Goal: Task Accomplishment & Management: Use online tool/utility

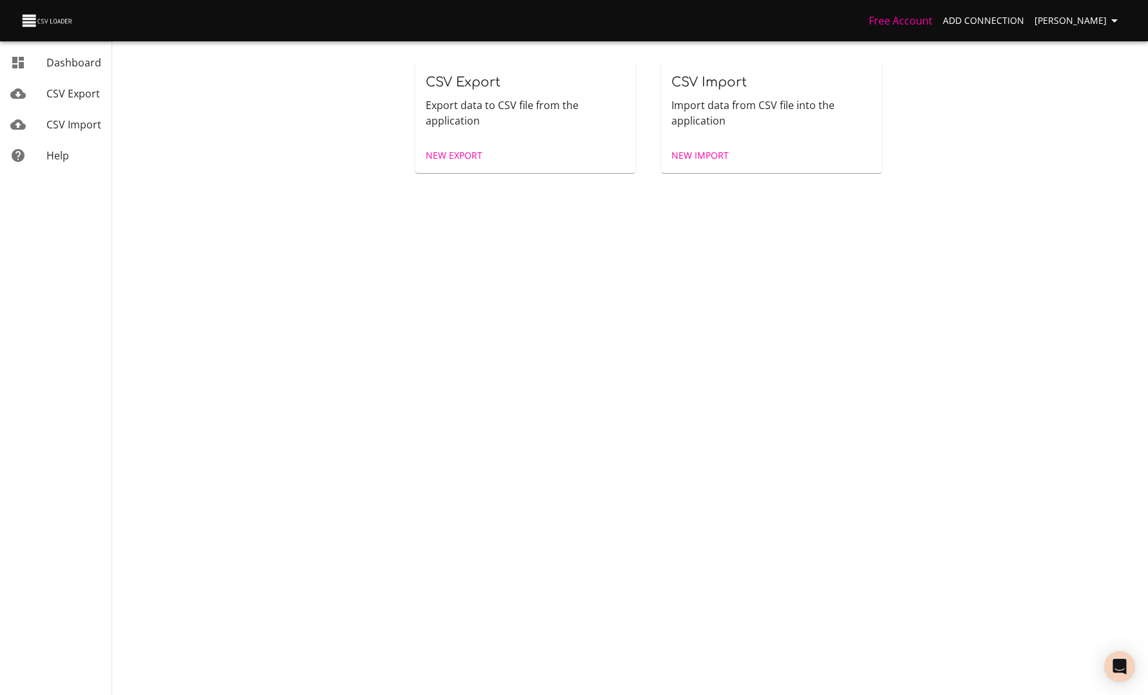
click at [458, 149] on span "New Export" at bounding box center [454, 156] width 57 height 16
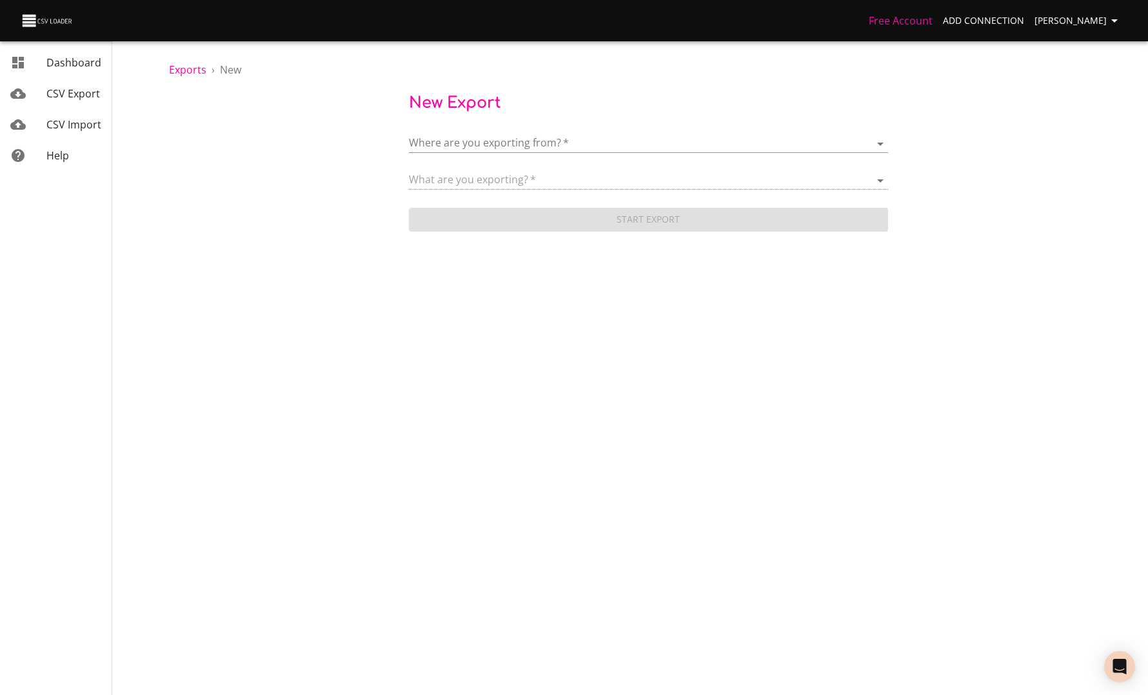
click at [458, 134] on body "Free Account Add Connection [PERSON_NAME] Dashboard CSV Export CSV Import Help …" at bounding box center [574, 347] width 1148 height 695
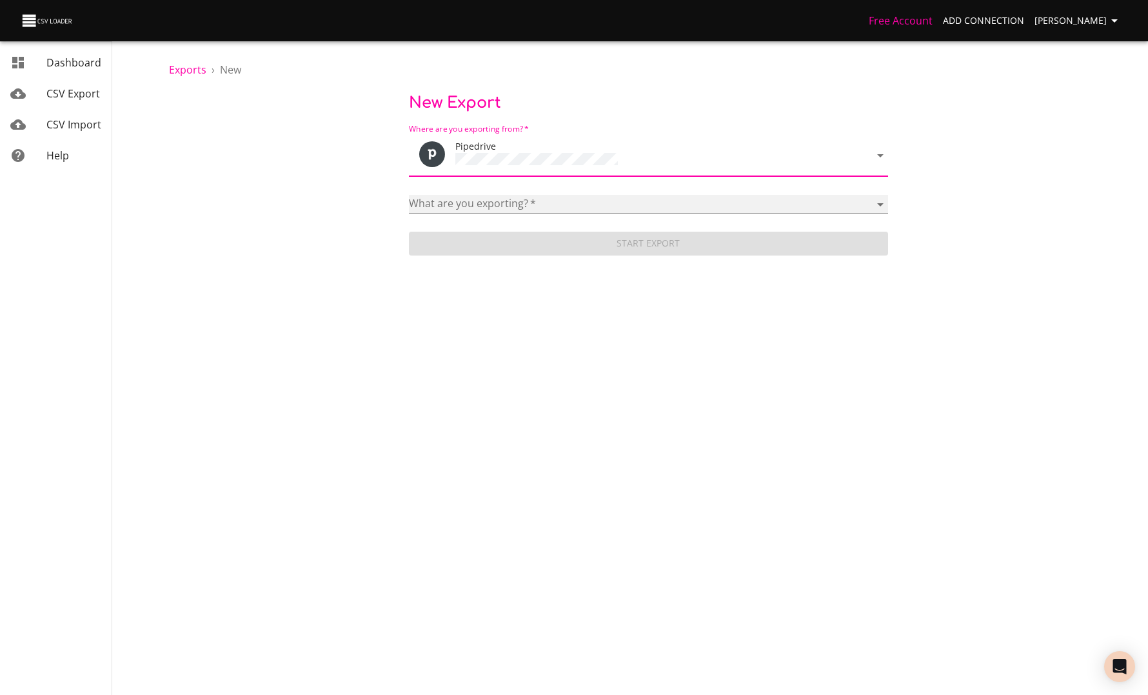
click at [473, 195] on select "Activities Activity Types Deal Products Deals Email Threads Emails Notes Organi…" at bounding box center [648, 204] width 479 height 19
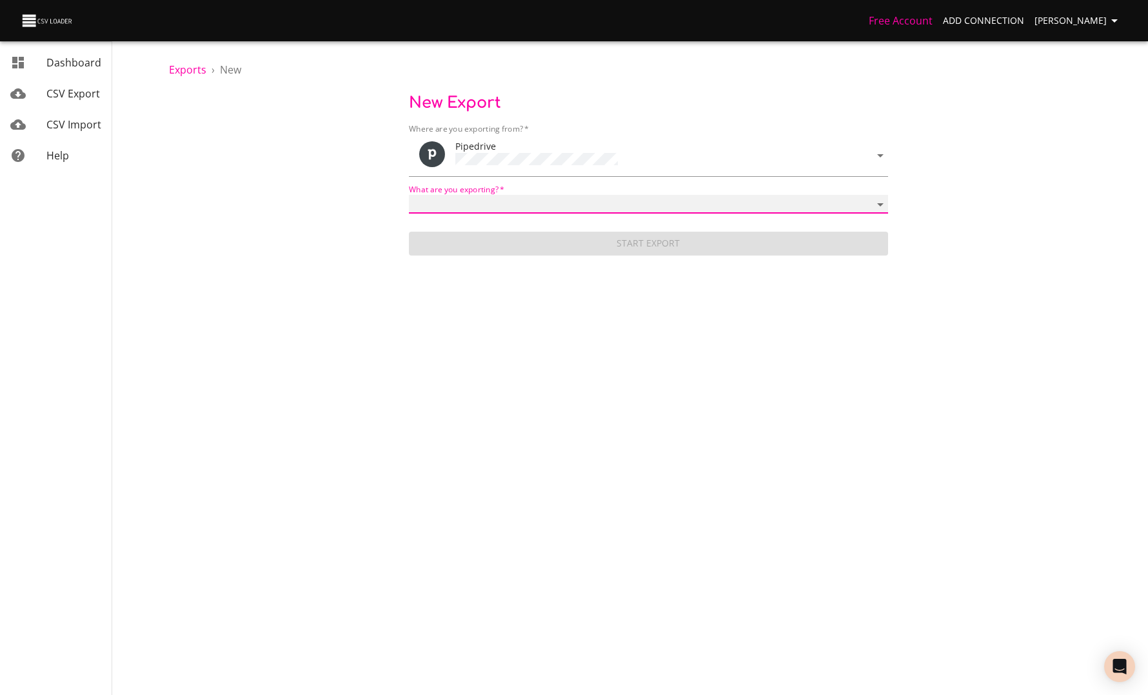
select select "mail_messages"
click at [409, 195] on select "Activities Activity Types Deal Products Deals Email Threads Emails Notes Organi…" at bounding box center [648, 204] width 479 height 19
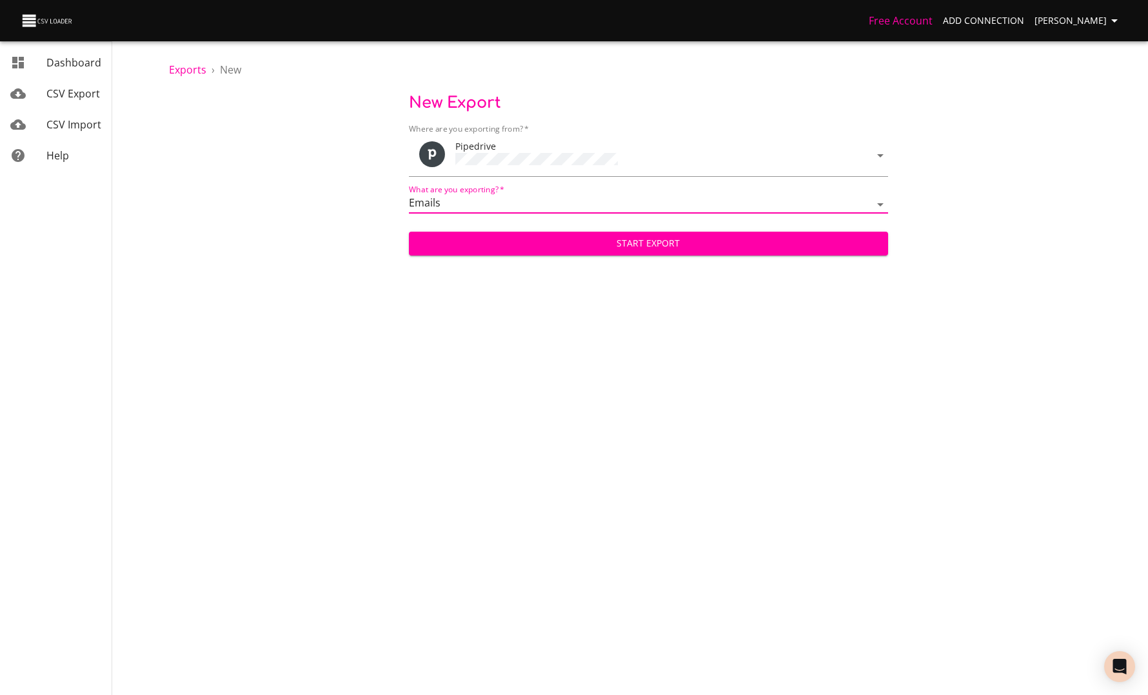
click at [653, 246] on span "Start Export" at bounding box center [648, 243] width 458 height 16
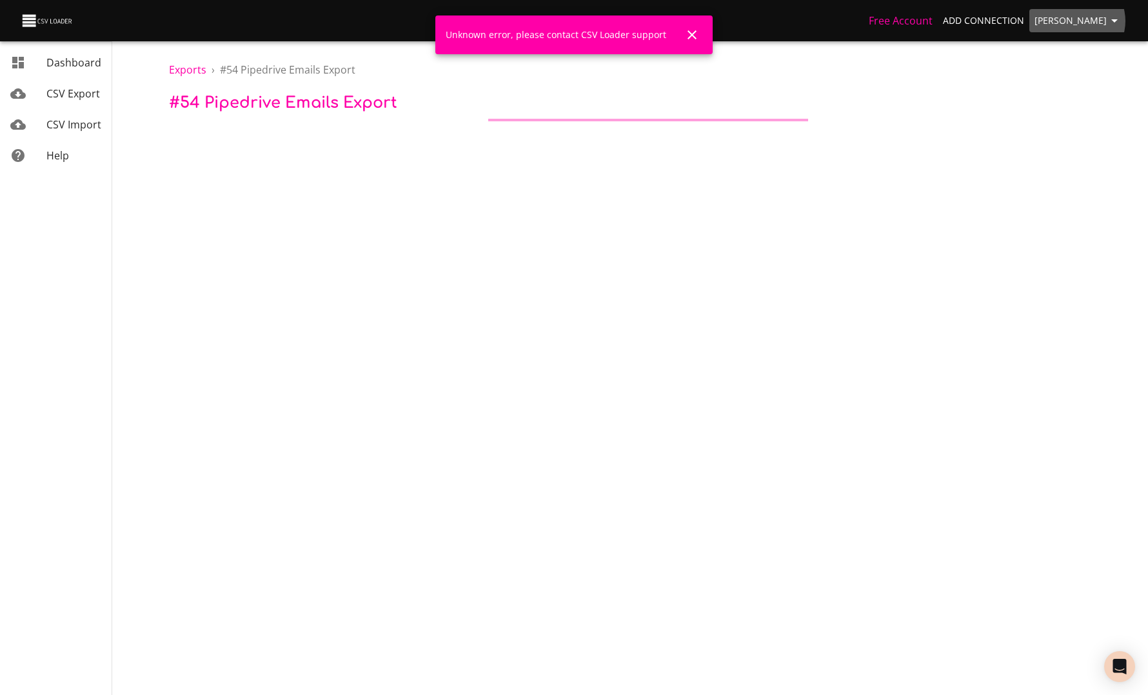
click at [1079, 21] on span "[PERSON_NAME]" at bounding box center [1078, 21] width 88 height 16
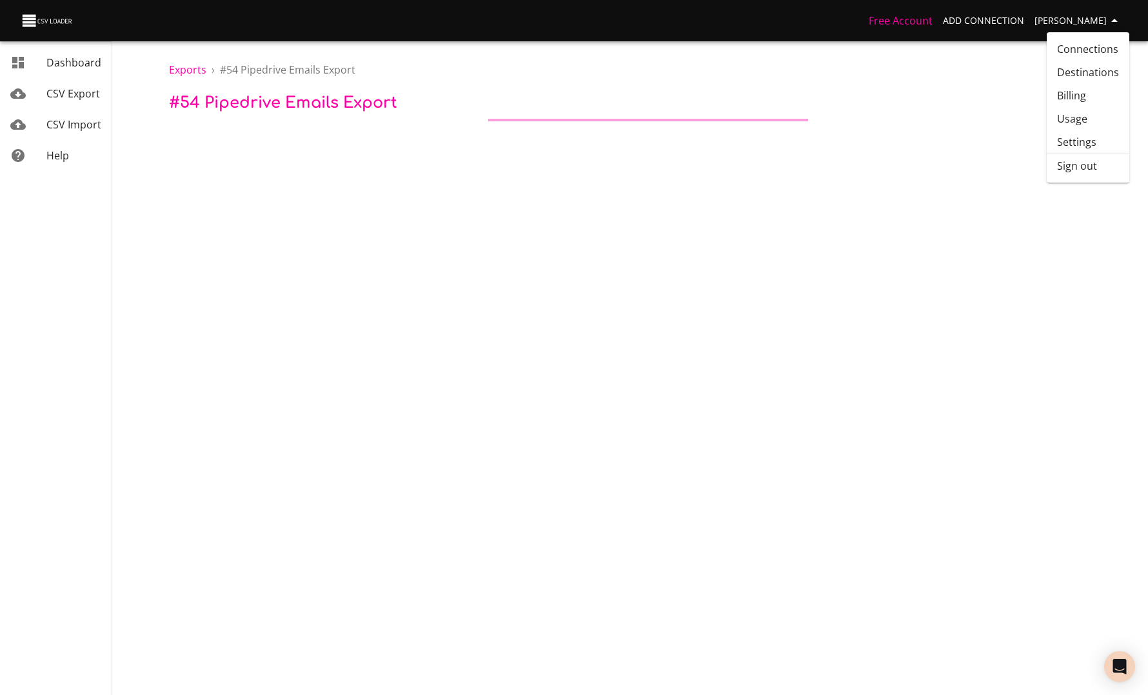
click at [1067, 170] on li "Sign out" at bounding box center [1088, 165] width 83 height 23
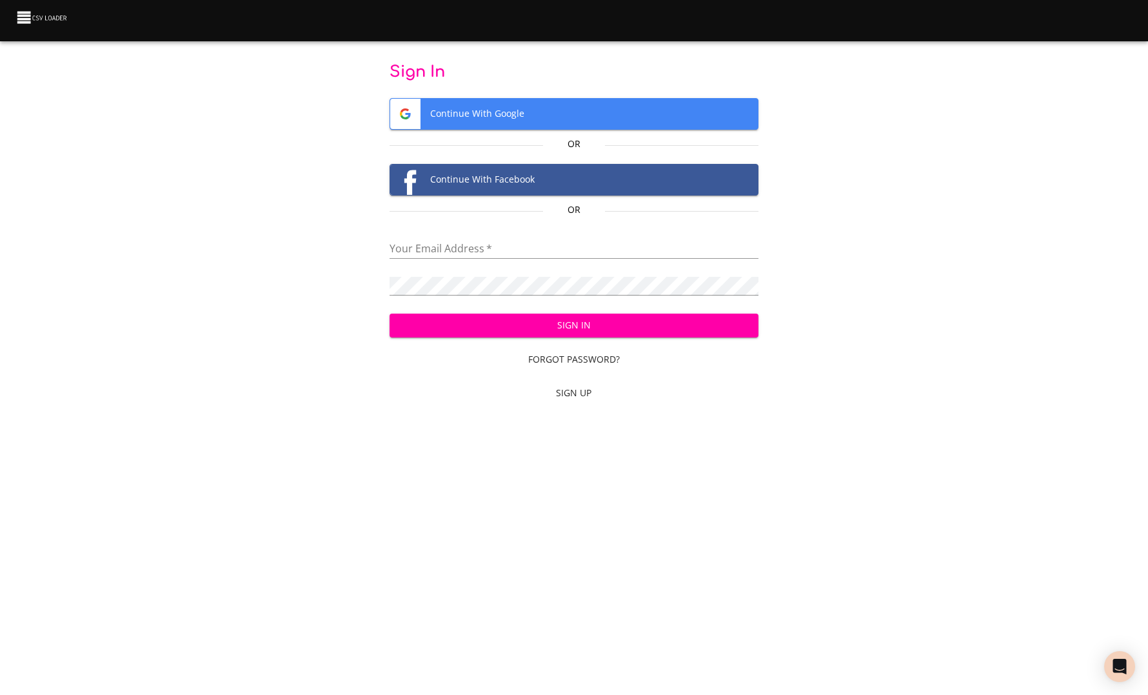
click at [445, 239] on div "Your Email Address   *" at bounding box center [573, 244] width 369 height 29
click at [444, 244] on input "email" at bounding box center [573, 249] width 369 height 19
click at [475, 117] on span "Continue With Google" at bounding box center [574, 114] width 368 height 30
